Goal: Information Seeking & Learning: Learn about a topic

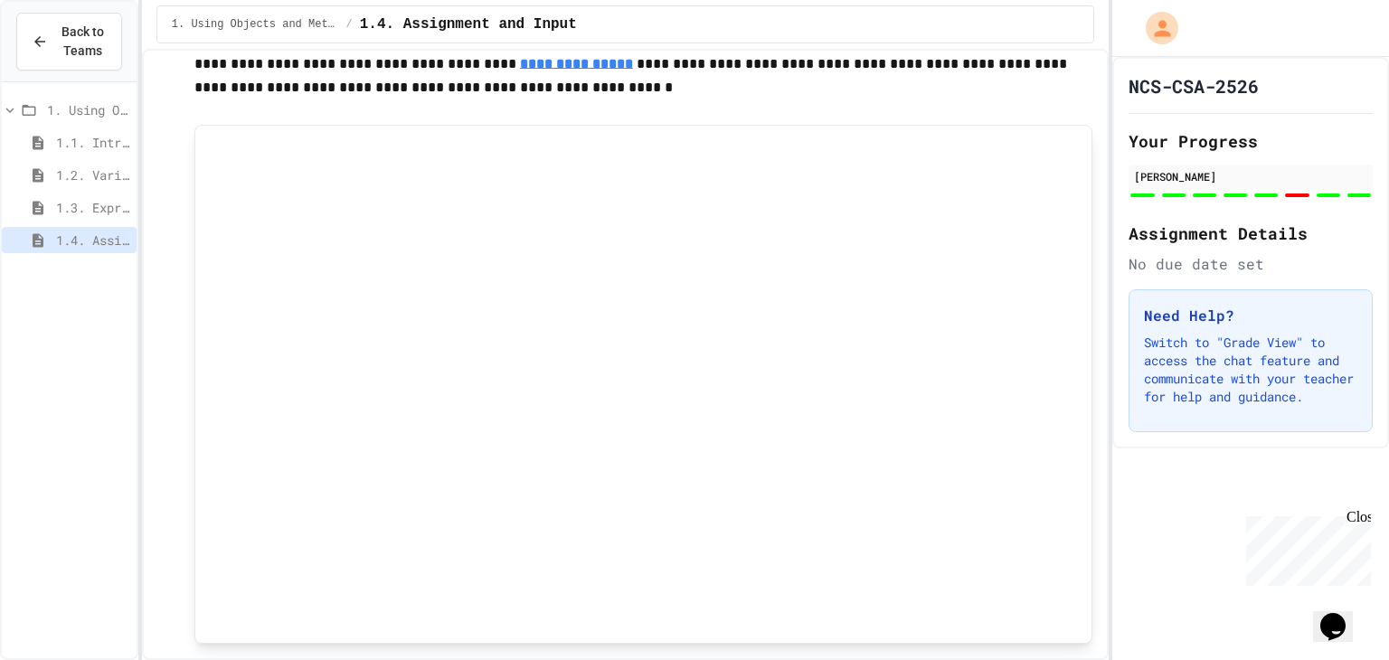
scroll to position [1320, 0]
click at [116, 222] on div "1.3. Expressions and Output [New]" at bounding box center [69, 210] width 135 height 33
click at [99, 200] on span "1.3. Expressions and Output [New]" at bounding box center [92, 207] width 73 height 19
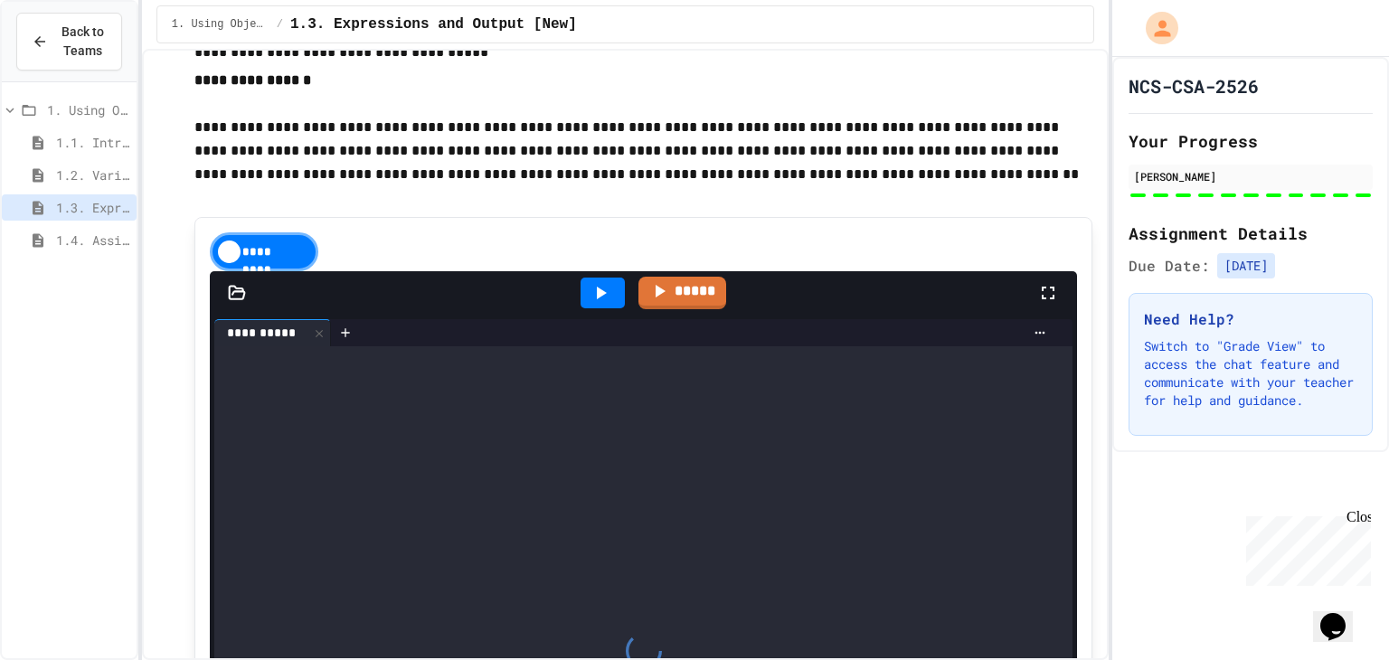
scroll to position [2648, 0]
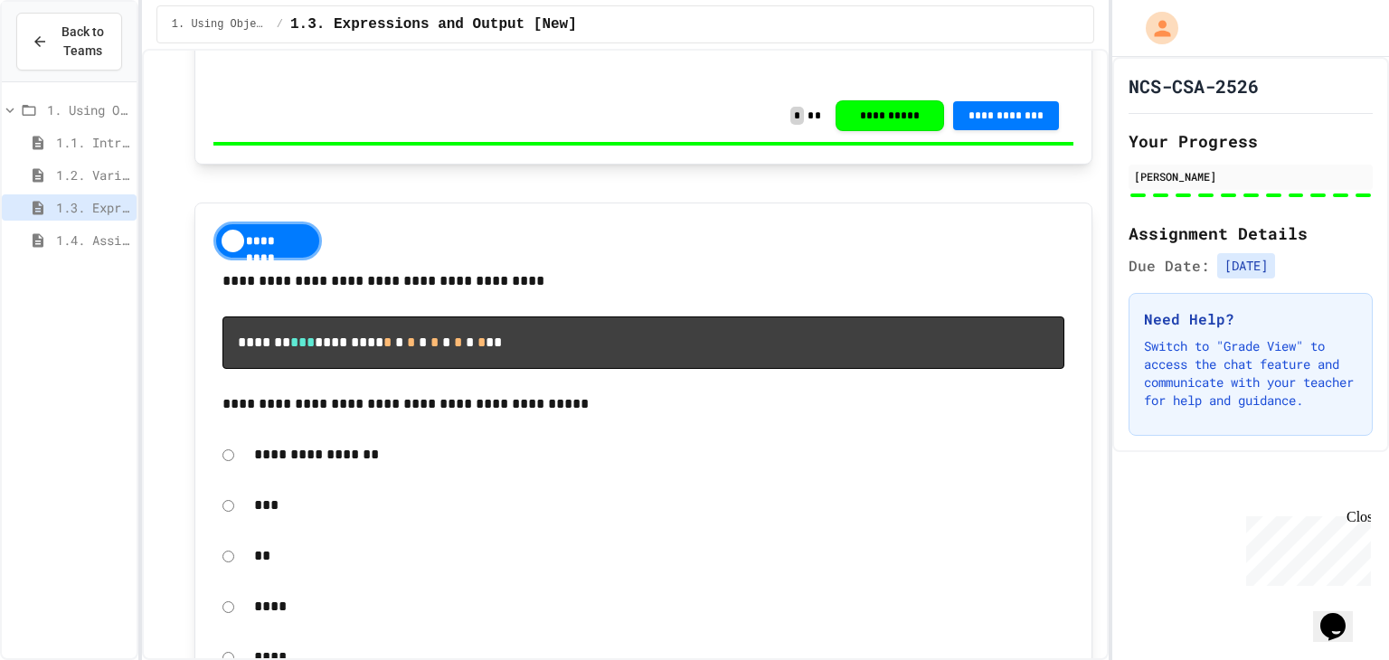
scroll to position [11702, 0]
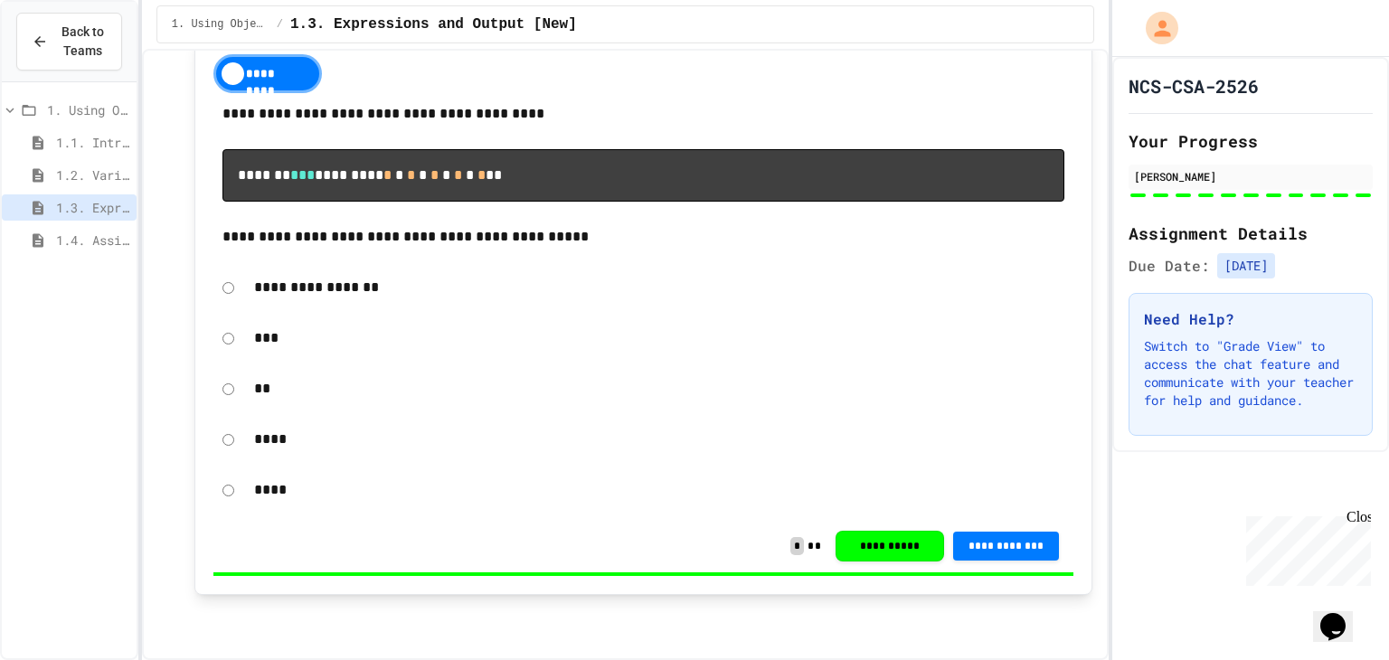
click at [84, 257] on div "1.4. Assignment and Input" at bounding box center [69, 243] width 135 height 33
click at [84, 250] on div "1.4. Assignment and Input" at bounding box center [69, 240] width 135 height 26
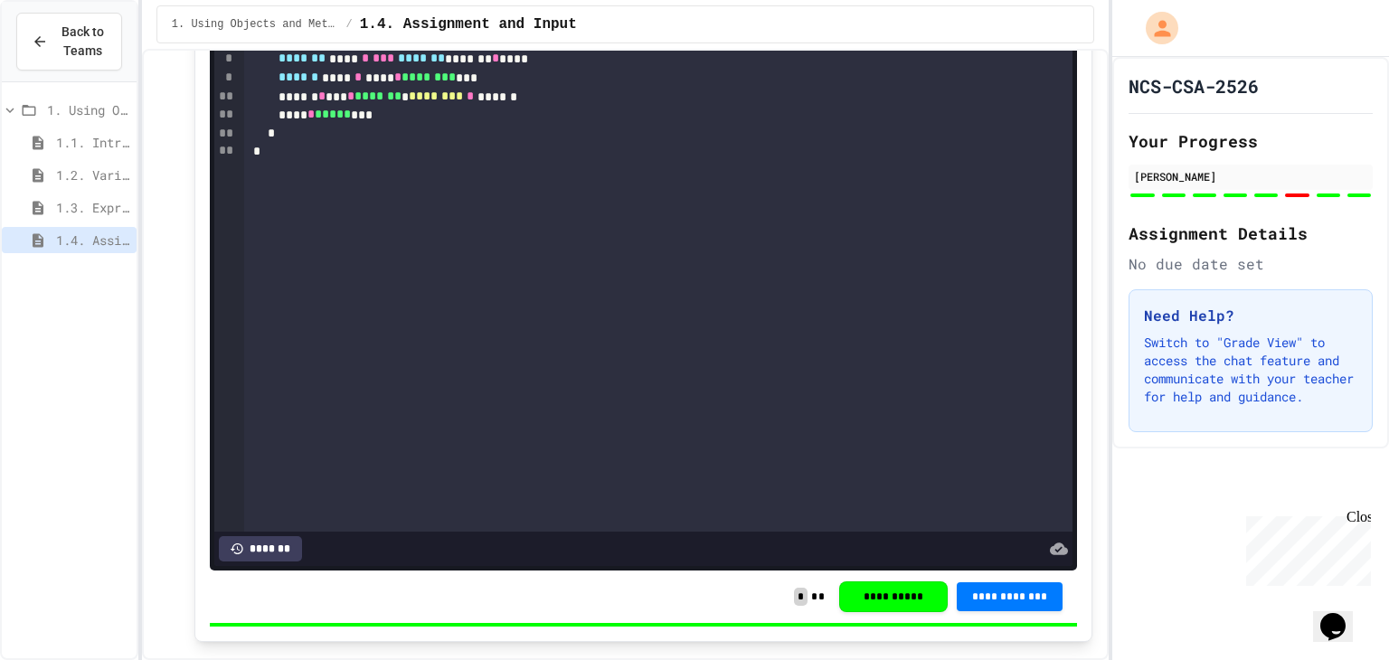
scroll to position [6135, 0]
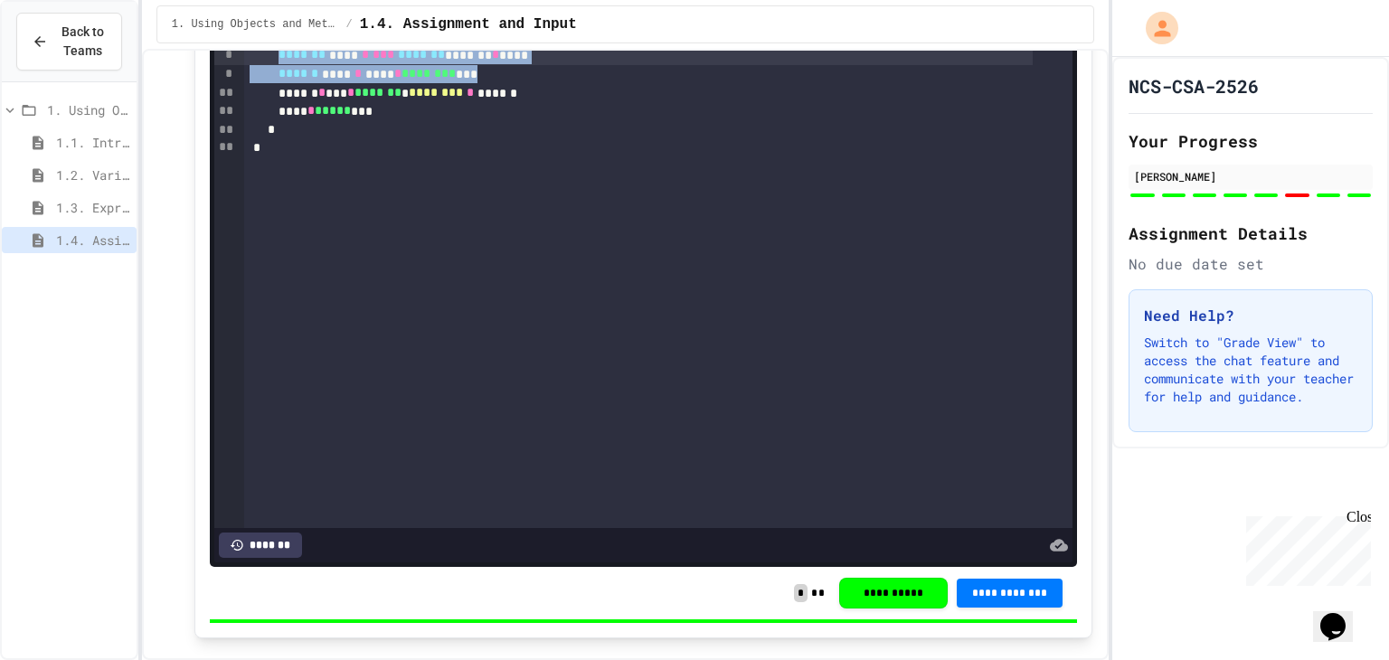
drag, startPoint x: 572, startPoint y: 157, endPoint x: 304, endPoint y: 131, distance: 269.0
click at [304, 131] on div "**********" at bounding box center [658, 222] width 828 height 614
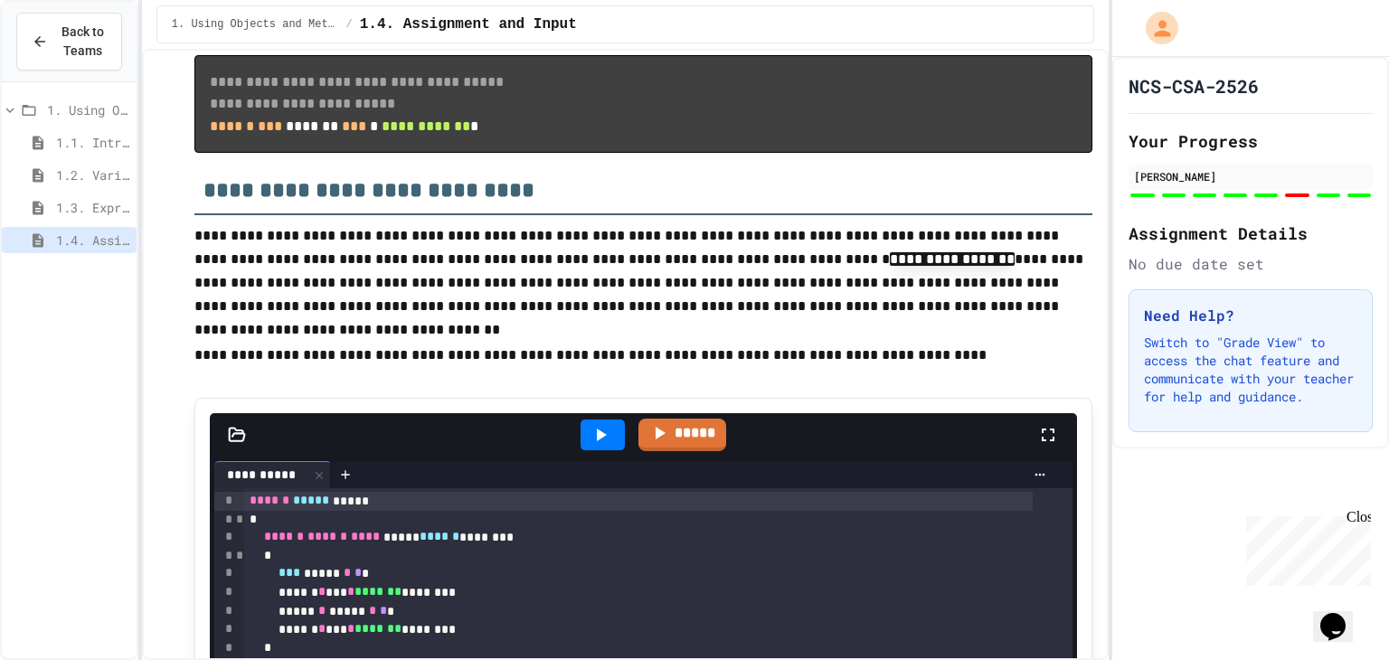
scroll to position [4385, 0]
